Goal: Download file/media

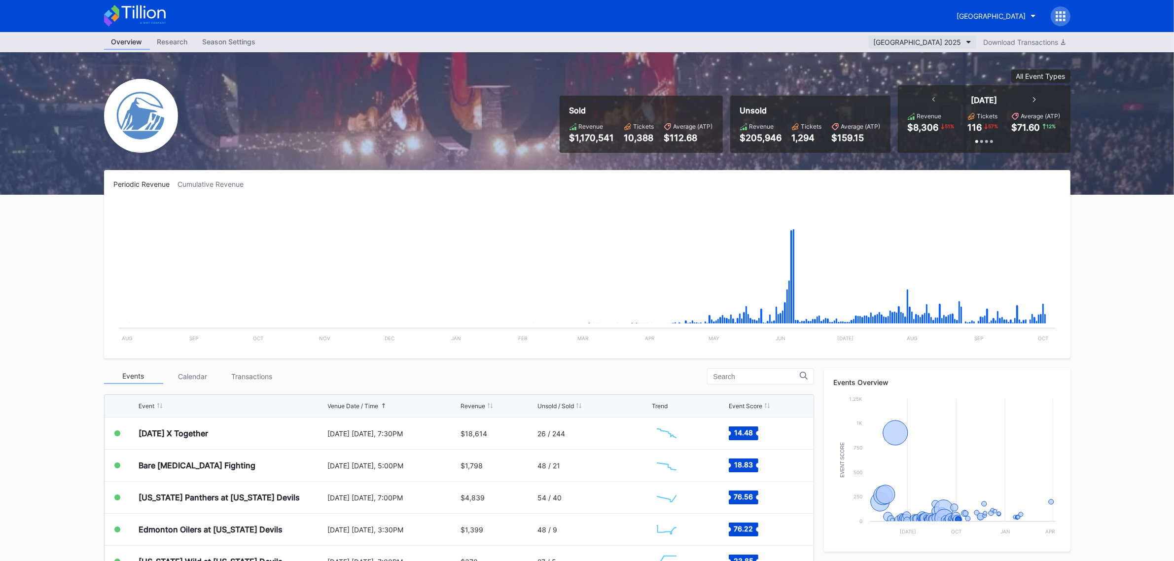
click at [915, 36] on button "[GEOGRAPHIC_DATA] 2025" at bounding box center [923, 42] width 108 height 13
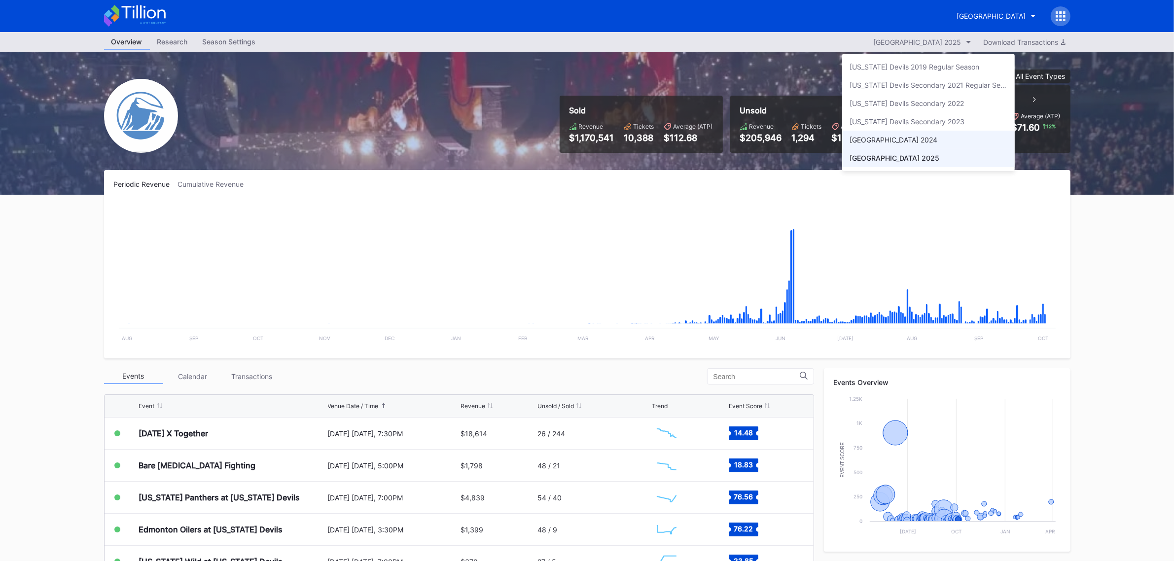
click at [917, 137] on div "[GEOGRAPHIC_DATA] 2024" at bounding box center [894, 140] width 88 height 8
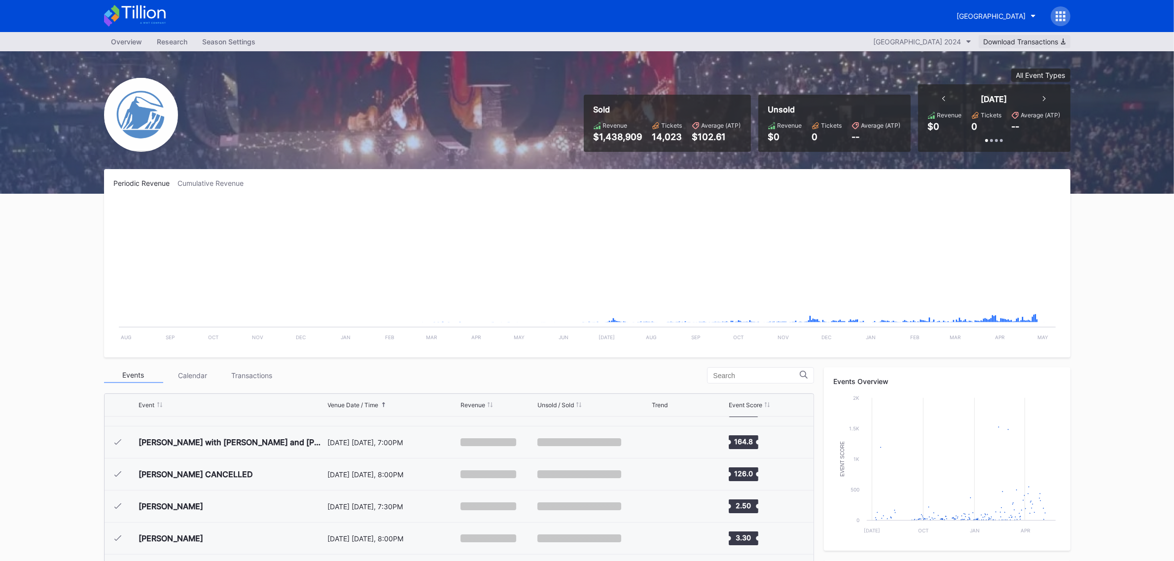
click at [1022, 42] on div "Download Transactions" at bounding box center [1025, 41] width 82 height 8
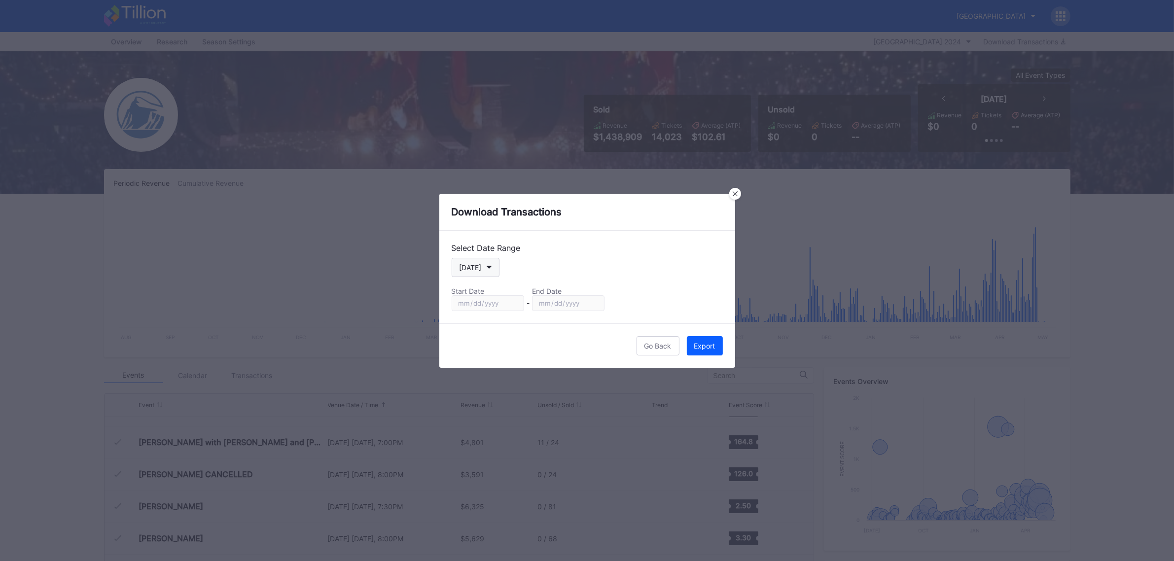
click at [494, 270] on button "[DATE]" at bounding box center [476, 267] width 48 height 19
click at [472, 371] on div "Season" at bounding box center [471, 368] width 24 height 8
click at [484, 272] on button "Season" at bounding box center [476, 267] width 49 height 19
click at [479, 387] on div "Custom" at bounding box center [471, 386] width 25 height 8
click at [514, 304] on input "[DATE]" at bounding box center [488, 303] width 73 height 16
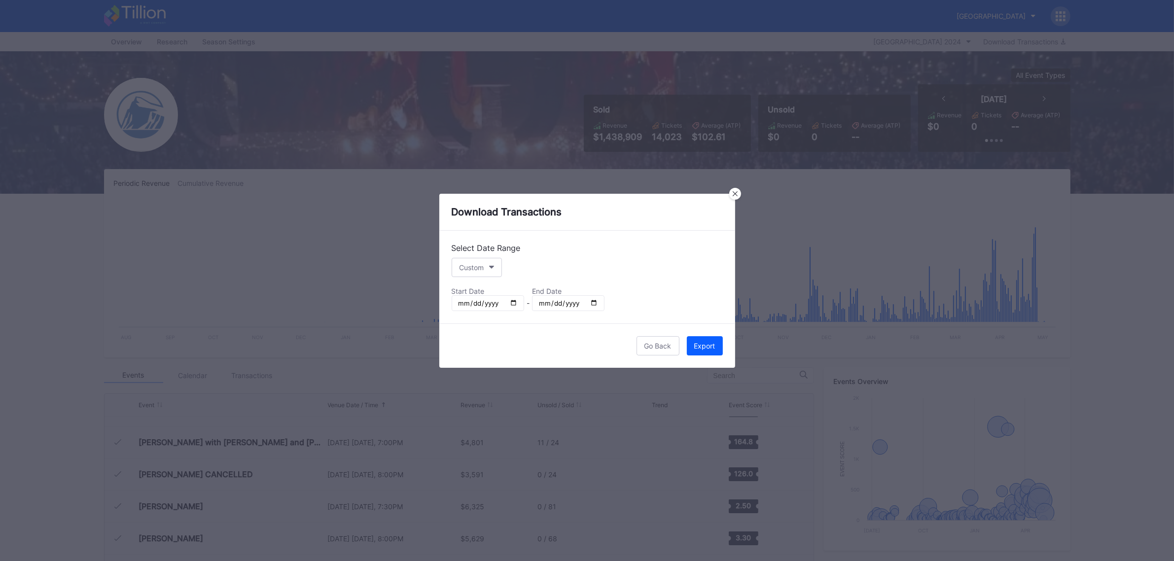
type input "[DATE]"
click at [593, 305] on input "[DATE]" at bounding box center [568, 303] width 73 height 16
type input "[DATE]"
click at [707, 350] on div "Export" at bounding box center [704, 346] width 21 height 8
